Goal: Task Accomplishment & Management: Manage account settings

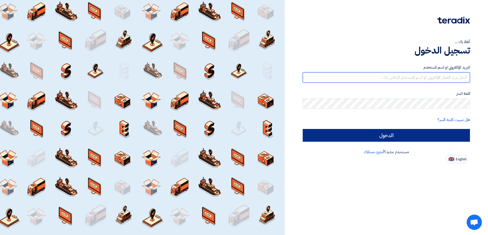
type input "[EMAIL_ADDRESS][DOMAIN_NAME]"
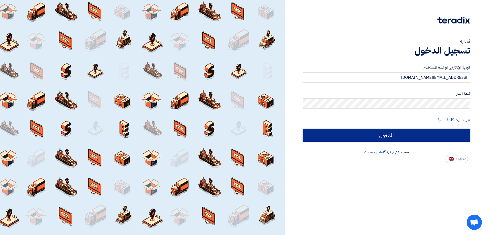
click at [326, 132] on input "الدخول" at bounding box center [386, 135] width 167 height 13
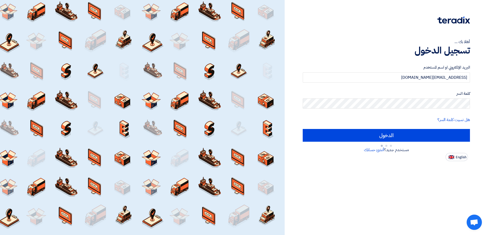
click at [401, 54] on h1 "تسجيل الدخول" at bounding box center [386, 50] width 167 height 11
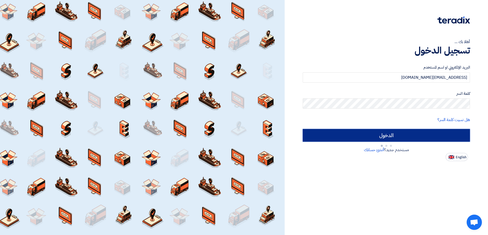
click at [332, 137] on input "الدخول" at bounding box center [386, 135] width 167 height 13
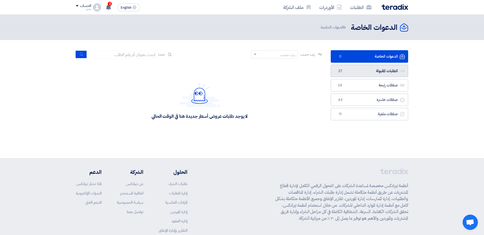
click at [353, 71] on link "الطلبات المقبولة الطلبات المقبولة 27" at bounding box center [368, 71] width 77 height 12
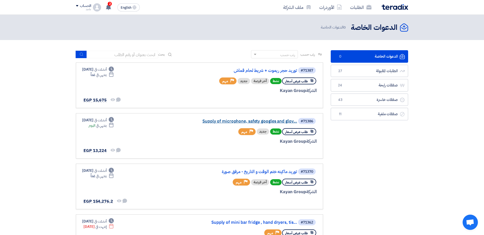
click at [264, 123] on link "Supply of microphone, safety googles and glov..." at bounding box center [246, 121] width 102 height 5
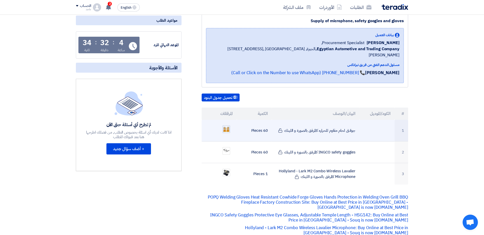
scroll to position [21, 0]
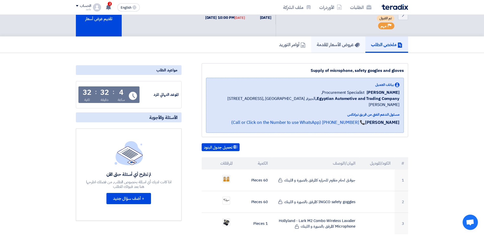
click at [326, 45] on h5 "عروض الأسعار المقدمة" at bounding box center [337, 44] width 43 height 6
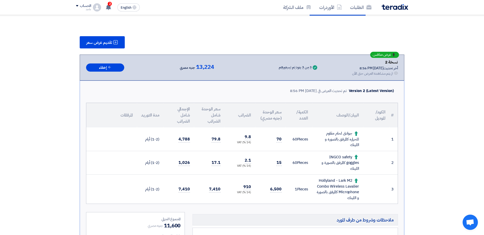
scroll to position [90, 0]
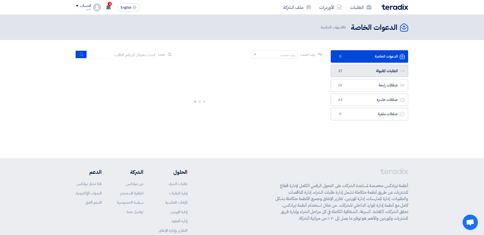
click at [363, 75] on link "الطلبات المقبولة الطلبات المقبولة 27" at bounding box center [368, 71] width 77 height 12
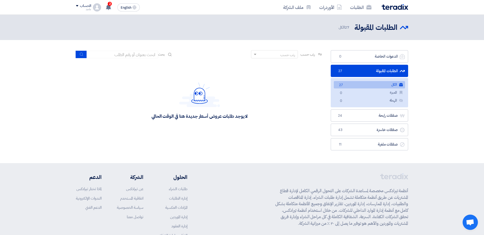
click at [363, 75] on link "الطلبات المقبولة الطلبات المقبولة 27" at bounding box center [368, 71] width 77 height 12
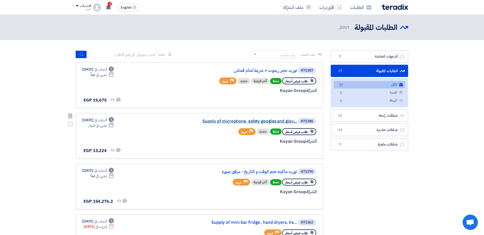
click at [280, 122] on link "Supply of microphone, safety googles and glov..." at bounding box center [246, 121] width 102 height 5
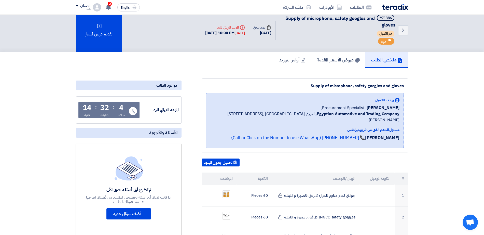
scroll to position [8, 0]
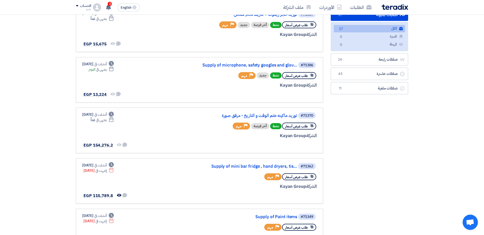
scroll to position [67, 0]
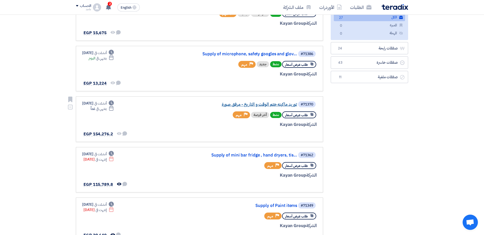
click at [271, 105] on link "توريد ماكينه ختم الوقت و التاريخ - مرفق صورة" at bounding box center [246, 104] width 102 height 5
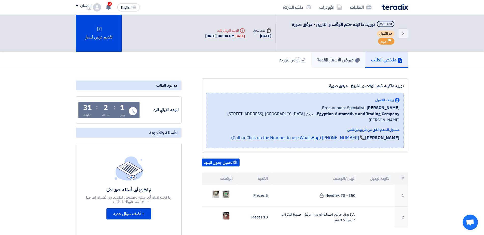
click at [347, 59] on h5 "عروض الأسعار المقدمة" at bounding box center [337, 60] width 43 height 6
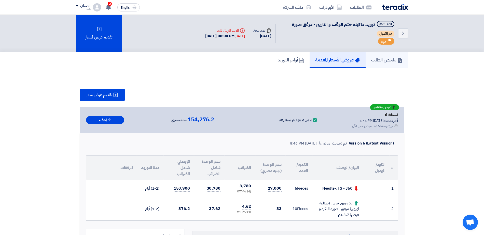
click at [381, 54] on link "ملخص الطلب" at bounding box center [386, 60] width 42 height 16
